Goal: Information Seeking & Learning: Learn about a topic

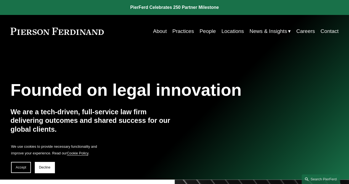
click at [305, 30] on link "Careers" at bounding box center [306, 31] width 19 height 10
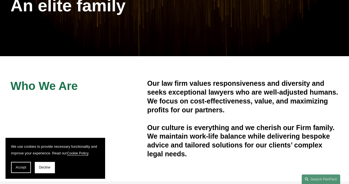
scroll to position [86, 0]
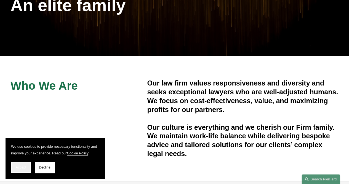
click at [23, 168] on span "Accept" at bounding box center [21, 167] width 10 height 4
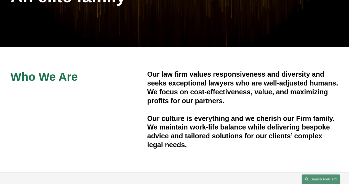
scroll to position [0, 0]
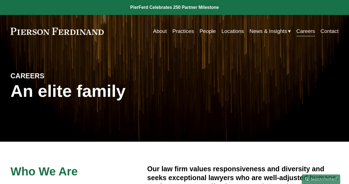
click at [182, 29] on link "Practices" at bounding box center [184, 31] width 22 height 10
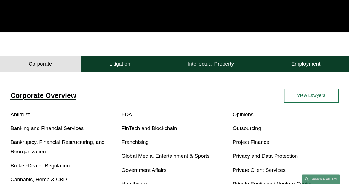
scroll to position [117, 0]
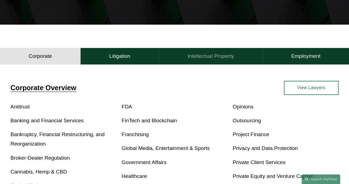
click at [228, 51] on button "Intellectual Property" at bounding box center [211, 56] width 104 height 17
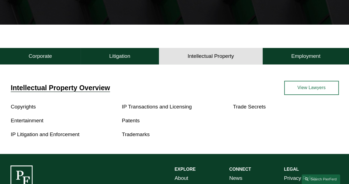
click at [303, 90] on link "View Lawyers" at bounding box center [311, 88] width 55 height 14
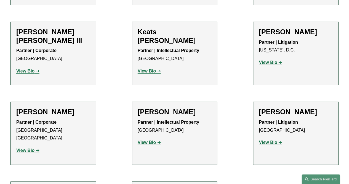
scroll to position [772, 0]
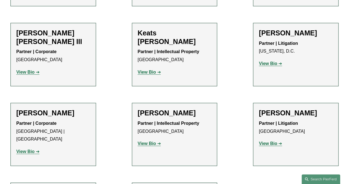
click at [37, 149] on link "View Bio" at bounding box center [27, 151] width 23 height 5
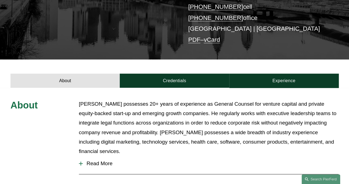
scroll to position [128, 0]
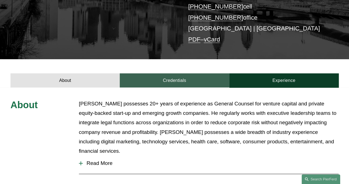
click at [178, 73] on link "Credentials" at bounding box center [174, 80] width 109 height 14
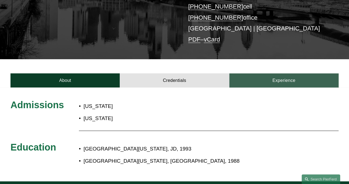
click at [249, 73] on link "Experience" at bounding box center [284, 80] width 109 height 14
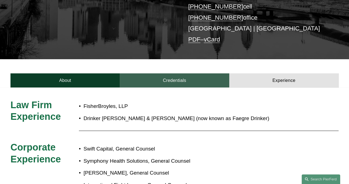
click at [169, 73] on link "Credentials" at bounding box center [174, 80] width 109 height 14
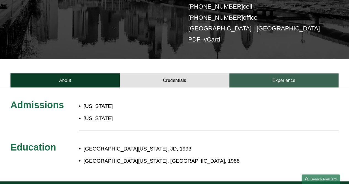
click at [280, 73] on link "Experience" at bounding box center [284, 80] width 109 height 14
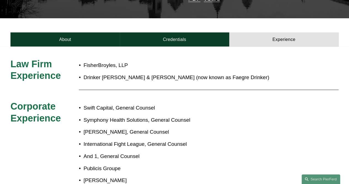
scroll to position [174, 0]
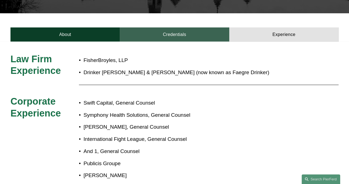
click at [170, 27] on link "Credentials" at bounding box center [174, 34] width 109 height 14
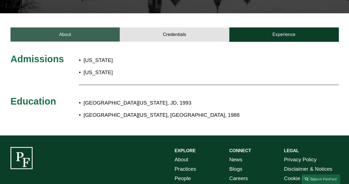
click at [96, 27] on link "About" at bounding box center [64, 34] width 109 height 14
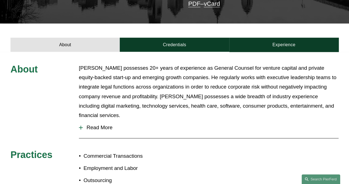
scroll to position [0, 0]
